Goal: Information Seeking & Learning: Find specific page/section

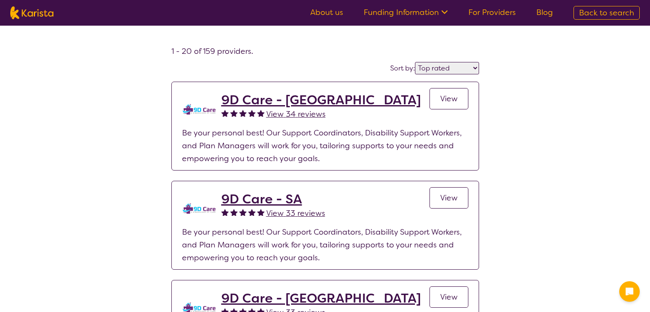
select select "by_score"
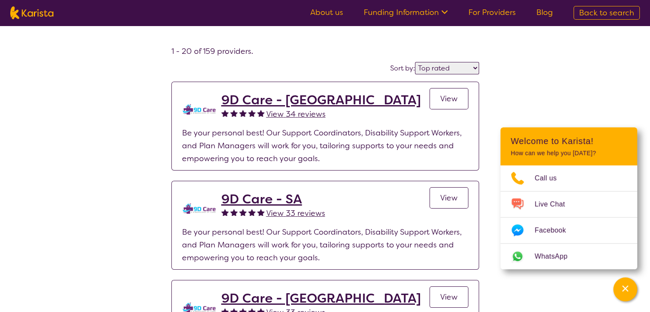
click at [600, 8] on span "Back to search" at bounding box center [606, 13] width 55 height 10
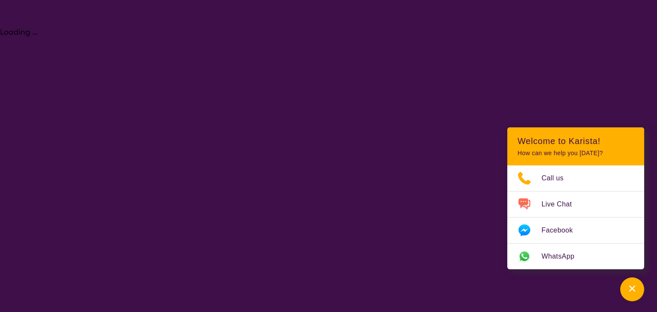
select select "[MEDICAL_DATA]"
select select "AD"
select select "NDIS"
select select "[MEDICAL_DATA]"
select select "AD"
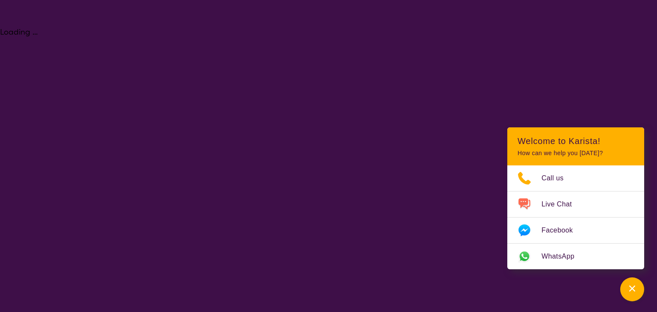
select select "NDIS"
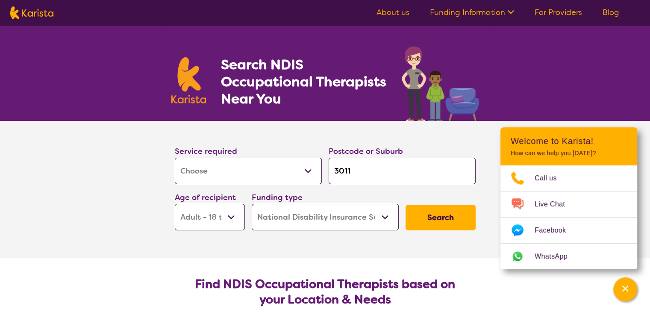
click at [354, 171] on input "3011" at bounding box center [402, 171] width 147 height 26
type input "301"
type input "30"
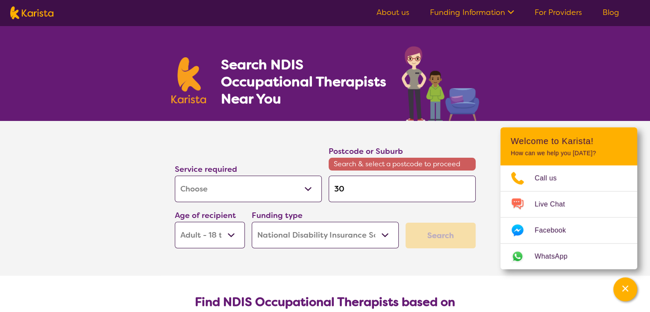
type input "3"
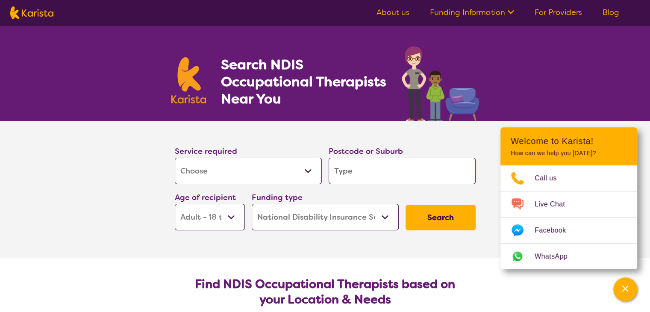
drag, startPoint x: 354, startPoint y: 171, endPoint x: 322, endPoint y: 332, distance: 163.4
